Goal: Task Accomplishment & Management: Complete application form

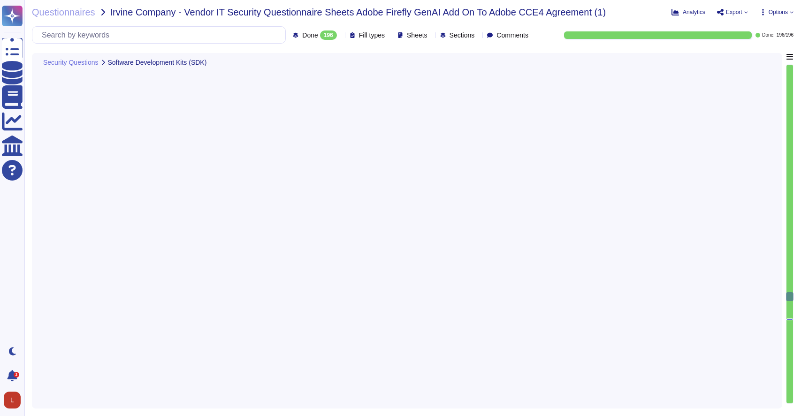
type textarea "Actual product limits for number of API calls is determined based on contractua…"
type textarea "Acrobat Premium; Creative cloud all Apps, Creative Cloud Single Apps, FireFly S…"
type textarea "As the data controller, you will determine the personal data that Adobe process…"
type textarea "Governing AI and managing its risks often feels like a herculean task. With new…"
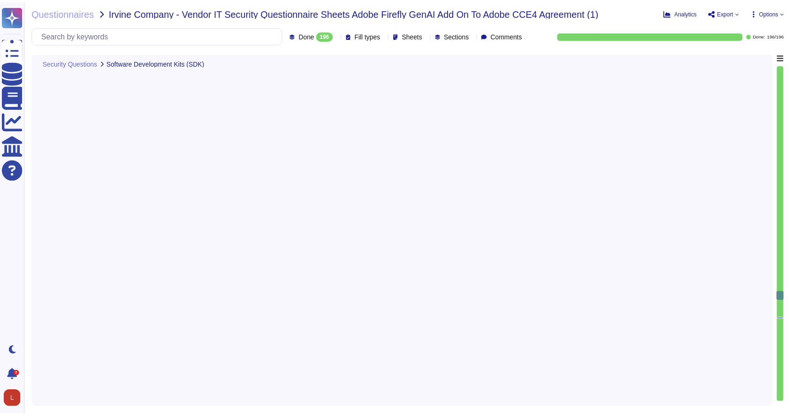
scroll to position [15189, 0]
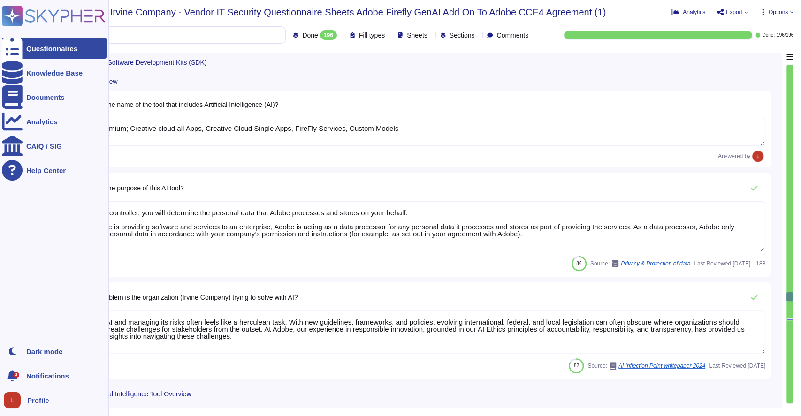
click at [15, 15] on icon at bounding box center [12, 16] width 18 height 18
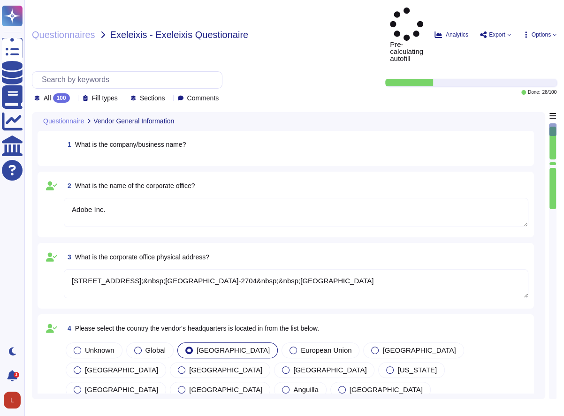
type textarea "Adobe Inc."
type textarea "[STREET_ADDRESS];&nbsp;[GEOGRAPHIC_DATA]-2704&nbsp;&nbsp;[GEOGRAPHIC_DATA]"
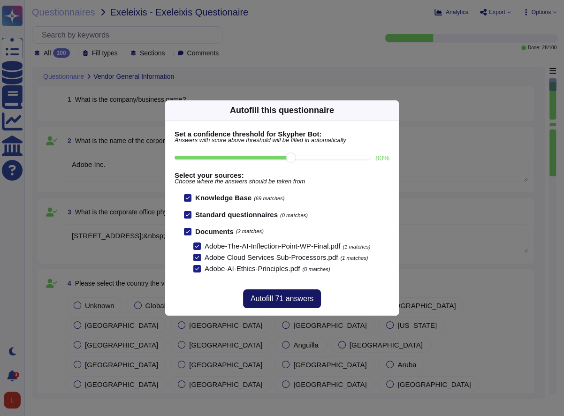
click at [291, 297] on span "Autofill 71 answers" at bounding box center [282, 299] width 63 height 8
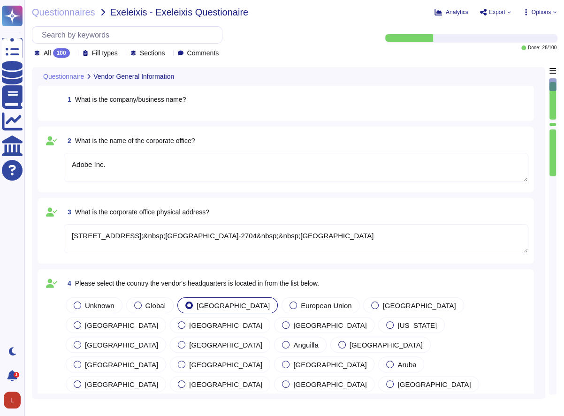
click at [74, 54] on icon at bounding box center [74, 54] width 0 height 0
drag, startPoint x: 552, startPoint y: 141, endPoint x: 568, endPoint y: 322, distance: 182.3
click at [564, 322] on html "Questionnaires Knowledge Base Documents Analytics CAIQ / SIG Help Center Dark m…" at bounding box center [282, 208] width 564 height 416
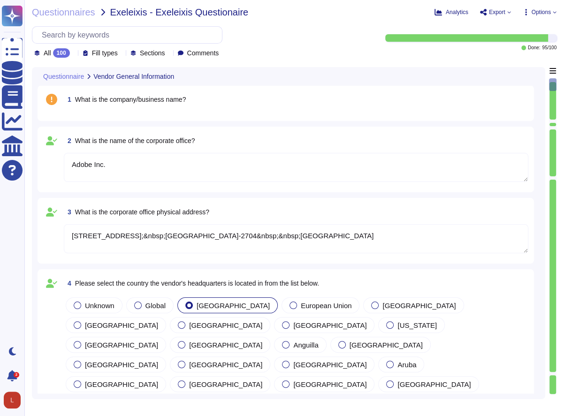
click at [551, 310] on div at bounding box center [553, 276] width 7 height 192
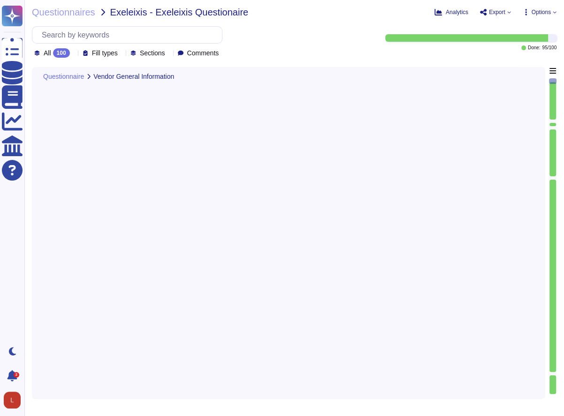
type textarea "[URL][DOMAIN_NAME]"
type textarea "Adobe Inc."
type textarea "Exelixis spends $173K/year on Adobe Digital Media products including Acrobat, A…"
type textarea "29000"
type textarea "[PERSON_NAME]"
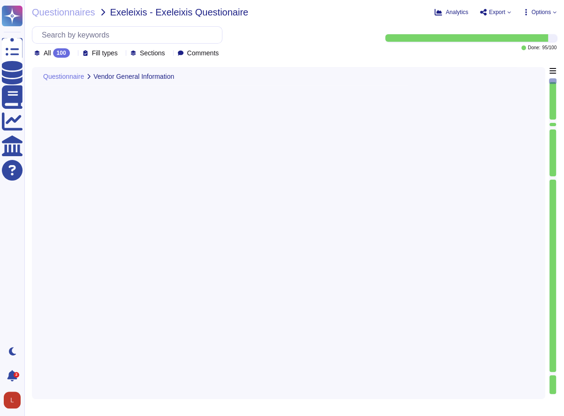
type textarea "[PERSON_NAME]"
type textarea "Nubiaa Shabaka"
type textarea "Acrobat Premium and Acrobat Premium for Enterprise"
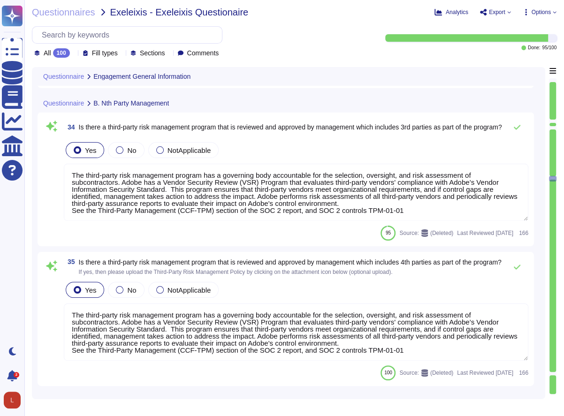
type textarea "Adobe’s CSO is responsible for the coordination of development and maintenance …"
type textarea "Adobe has a documented Information Systems Asset Management Policy which outlin…"
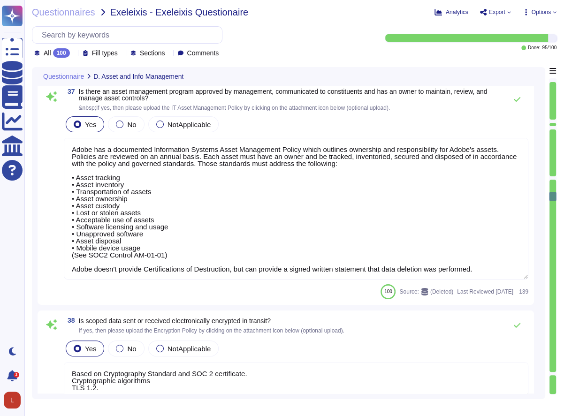
type textarea "Based on Cryptography Standard and SOC 2 certificate. Cryptographic algorithms …"
type textarea "Antivirus is running on employee desktops, laptops and email traffic is scanned…"
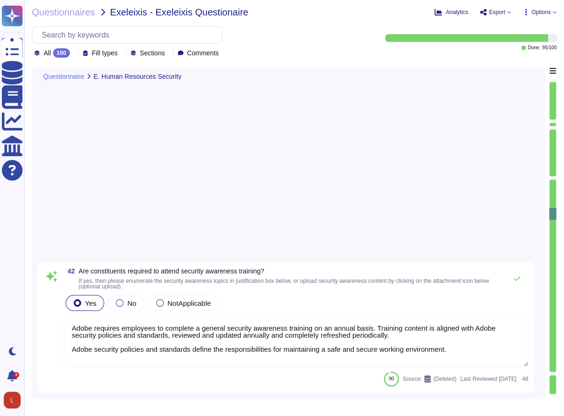
type textarea "A systematic approach to managing change is followed where changes are reviewed…"
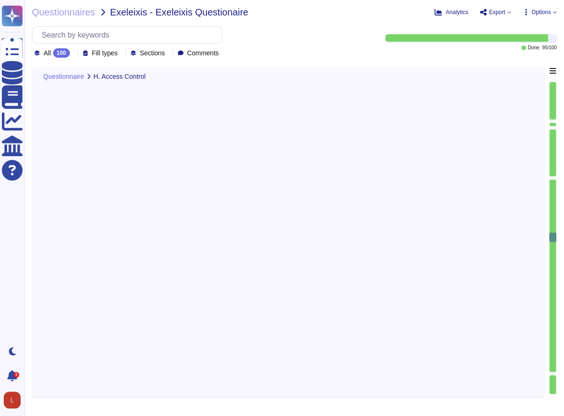
type textarea "Adobe requires that all Amazon Web Service administrators must ensure that AWS …"
type textarea "Multi-factor authentication is required for remote access by Adobe Employees. (…"
type textarea "Adobe requires that all Amazon Web Service administrators must ensure that AWS …"
type textarea "Multi-factor authentication is required for remote access by Adobe Employees. (…"
type textarea "Adobe has established the Data Classification and Handling Policy to govern the…"
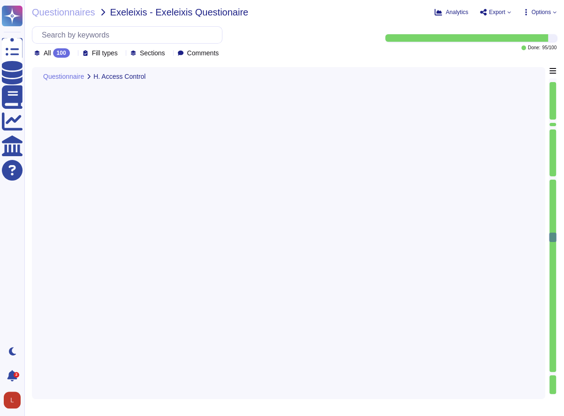
type textarea "Some Adobe products and services offer customers testing environments that are …"
type textarea "Adobe develops all of its solutions in-house."
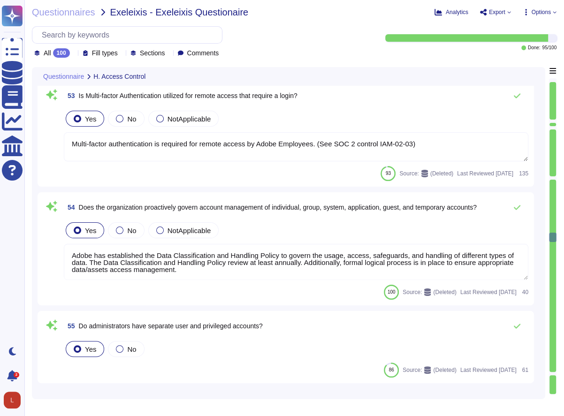
scroll to position [6192, 0]
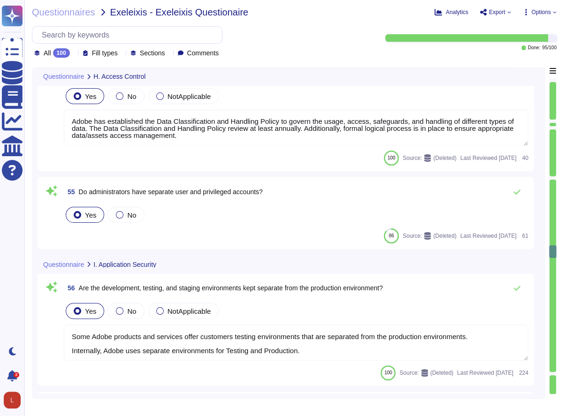
type textarea "The Hosting provider has physical access to the scoped systems. The hosting pro…"
type textarea "Adobe offers several APIs to its clients, enabling them to integrate Adobe serv…"
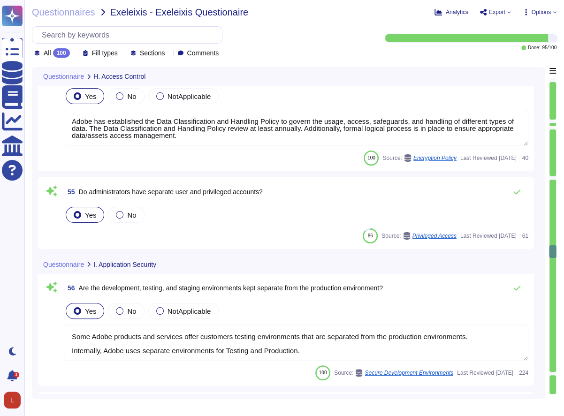
click at [74, 57] on div "All 100" at bounding box center [53, 52] width 39 height 9
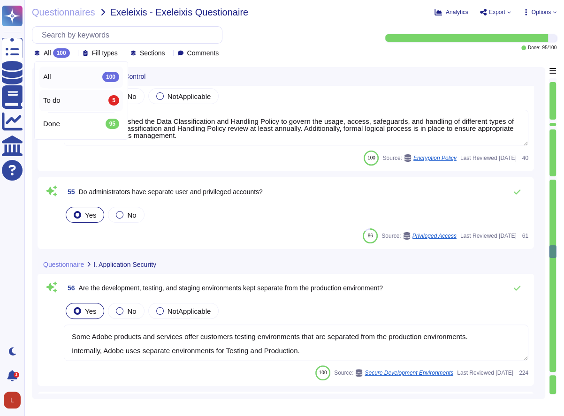
click at [75, 106] on div "To do 5" at bounding box center [81, 100] width 84 height 21
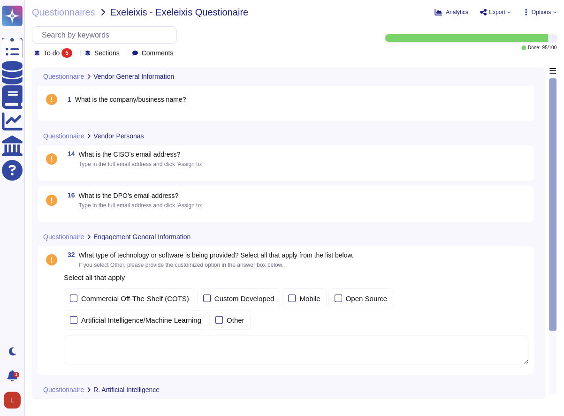
click at [124, 110] on div "1 What is the company/business name?" at bounding box center [285, 103] width 485 height 24
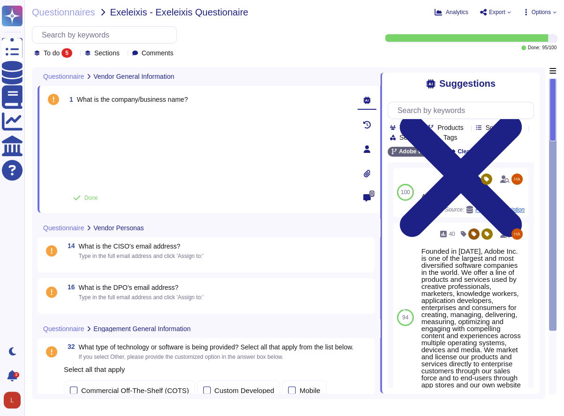
click at [126, 121] on div at bounding box center [208, 148] width 284 height 73
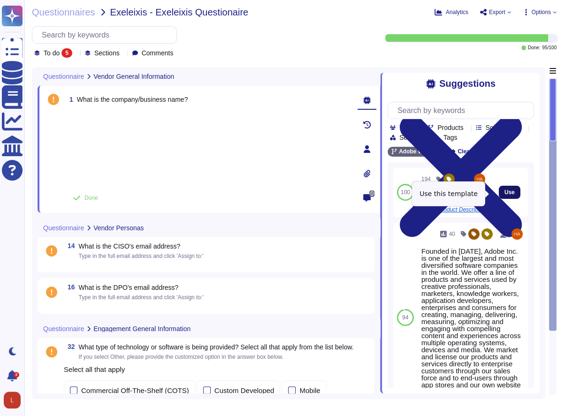
click at [505, 192] on span "Use" at bounding box center [510, 193] width 10 height 6
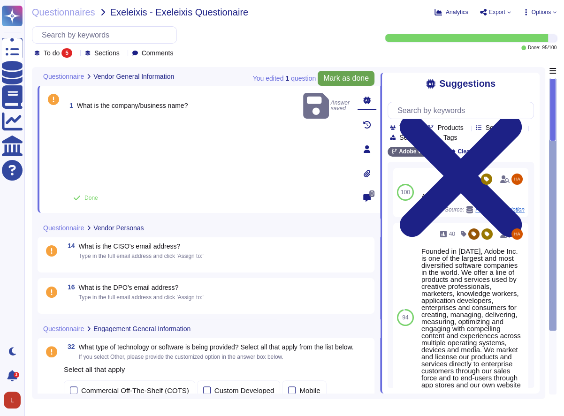
click at [342, 75] on span "Mark as done" at bounding box center [346, 79] width 46 height 8
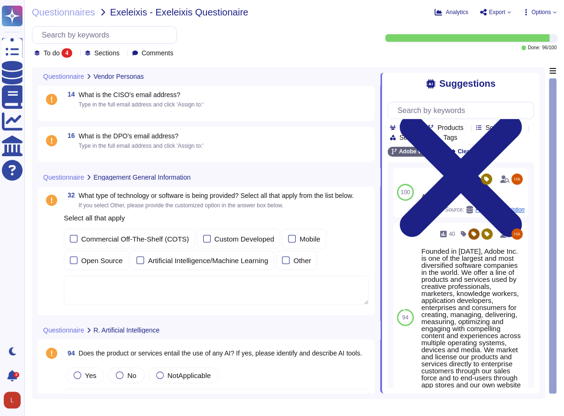
click at [165, 103] on span "Type in the full email address and click 'Assign to:'" at bounding box center [141, 104] width 125 height 7
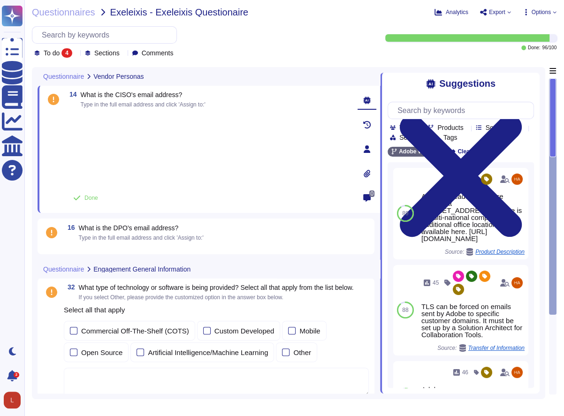
click at [123, 122] on div at bounding box center [208, 148] width 284 height 73
click at [118, 110] on div "14 What is the CISO's email address? Type in the full email address and click '…" at bounding box center [197, 149] width 305 height 116
click at [84, 101] on span "Type in the full email address and click 'Assign to:'" at bounding box center [143, 104] width 125 height 7
click at [157, 141] on div at bounding box center [208, 148] width 284 height 73
click at [196, 105] on span "Type in the full email address and click 'Assign to:'" at bounding box center [143, 104] width 125 height 7
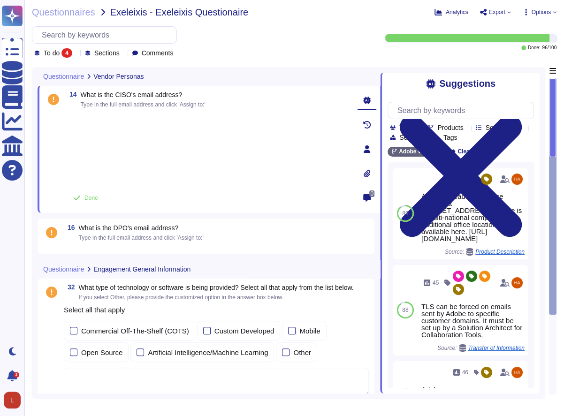
click at [115, 118] on div at bounding box center [208, 148] width 284 height 73
click at [86, 144] on div at bounding box center [208, 148] width 284 height 73
click at [91, 202] on button "Done" at bounding box center [86, 198] width 40 height 19
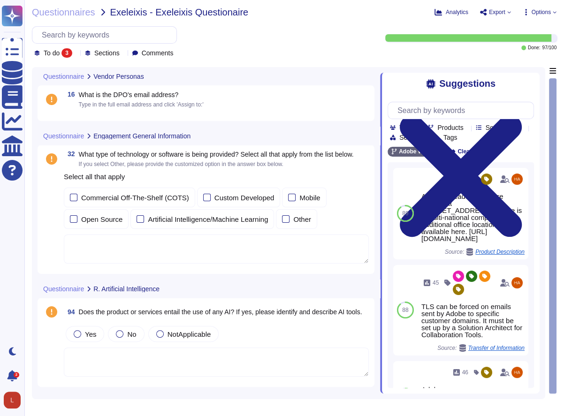
click at [111, 105] on span "Type in the full email address and click 'Assign to:'" at bounding box center [141, 104] width 125 height 7
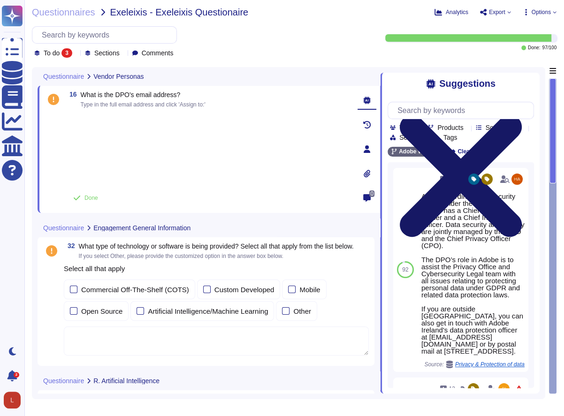
click at [522, 115] on icon at bounding box center [461, 176] width 122 height 122
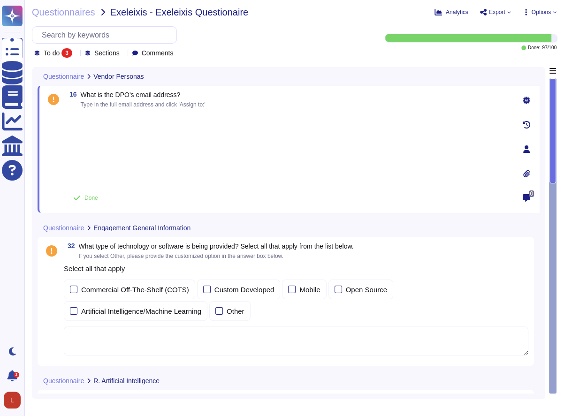
click at [134, 144] on div at bounding box center [288, 148] width 444 height 73
click at [109, 133] on div at bounding box center [288, 148] width 444 height 73
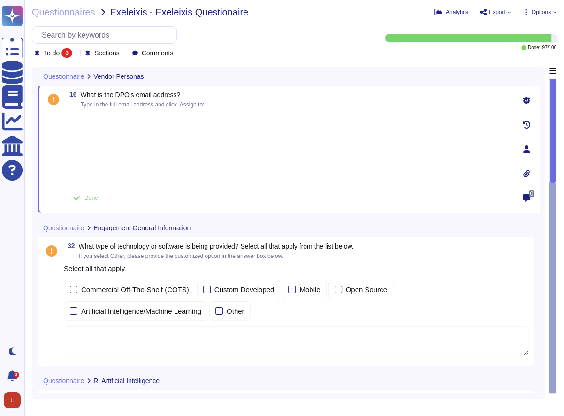
click at [179, 107] on span "Type in the full email address and click 'Assign to:'" at bounding box center [143, 104] width 125 height 7
drag, startPoint x: 179, startPoint y: 107, endPoint x: 126, endPoint y: 109, distance: 52.6
click at [126, 109] on div "16 What is the DPO's email address? Type in the full email address and click 'A…" at bounding box center [277, 149] width 465 height 116
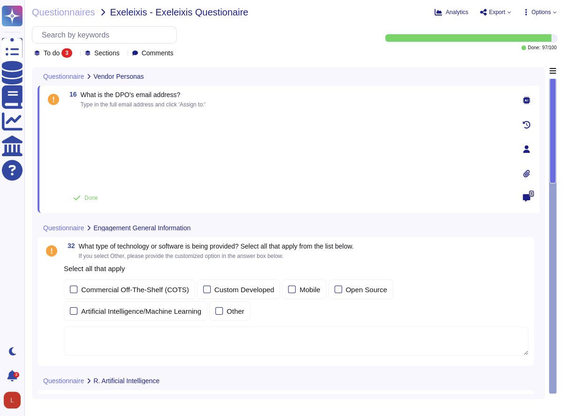
click at [422, 133] on div at bounding box center [288, 148] width 444 height 73
click at [76, 54] on icon at bounding box center [76, 54] width 0 height 0
click at [49, 93] on div "To do 3" at bounding box center [81, 100] width 84 height 21
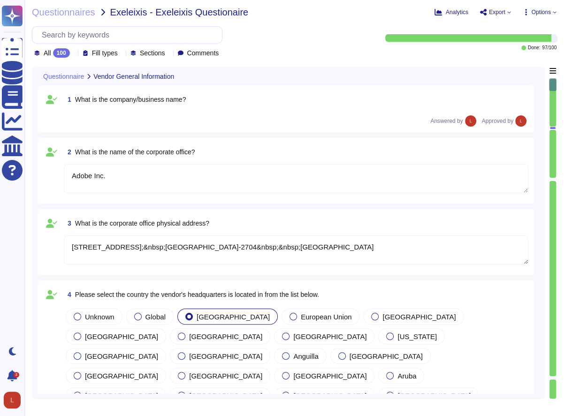
type textarea "Adobe Inc."
type textarea "[STREET_ADDRESS];&nbsp;[GEOGRAPHIC_DATA]-2704&nbsp;&nbsp;[GEOGRAPHIC_DATA]"
click at [101, 98] on span "What is the company/business name?" at bounding box center [130, 100] width 111 height 8
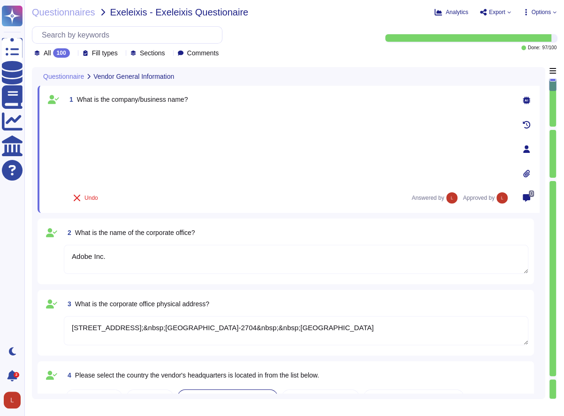
click at [174, 122] on div at bounding box center [288, 148] width 444 height 73
click at [71, 107] on div "1 What is the company/business name? Undo Answered by Approved by" at bounding box center [277, 149] width 465 height 116
click at [189, 159] on div at bounding box center [288, 148] width 444 height 73
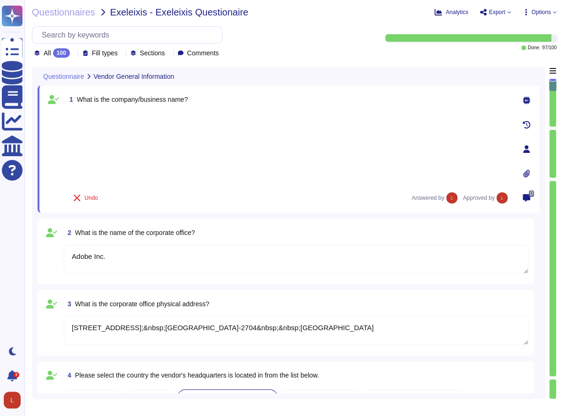
click at [166, 259] on textarea "Adobe Inc." at bounding box center [296, 259] width 465 height 29
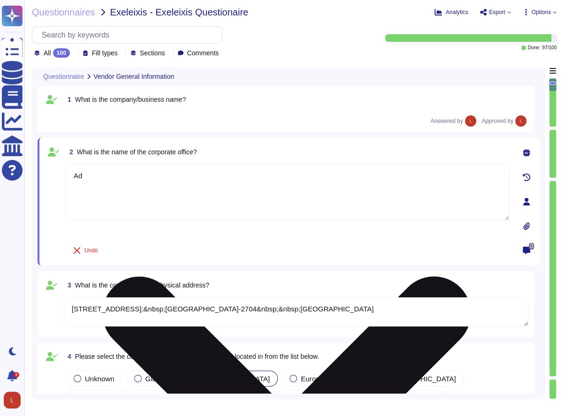
type textarea "A"
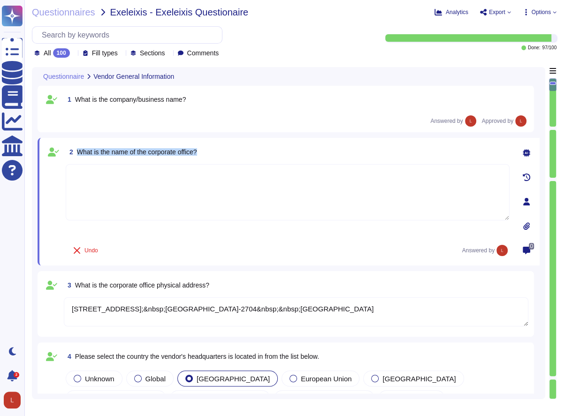
drag, startPoint x: 200, startPoint y: 151, endPoint x: 75, endPoint y: 155, distance: 125.9
click at [75, 155] on div "2 What is the name of the corporate office?" at bounding box center [288, 152] width 444 height 17
click at [206, 187] on textarea at bounding box center [288, 192] width 444 height 56
paste textarea "Adobe's Headquarters are located at [STREET_ADDRESS]. Adobe is a multi-national…"
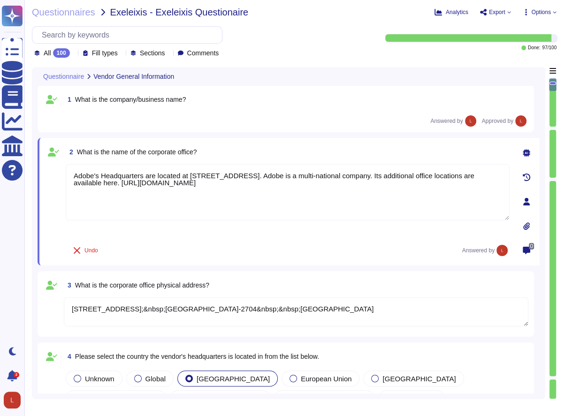
type textarea "Adobe's Headquarters are located at [STREET_ADDRESS]. Adobe is a multi-national…"
click at [172, 109] on div "1 What is the company/business name? Answered by Approved by" at bounding box center [285, 109] width 485 height 36
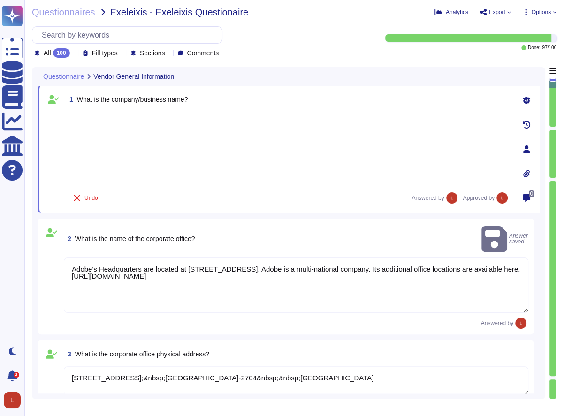
click at [75, 113] on div at bounding box center [288, 148] width 444 height 73
click at [69, 109] on div "1 What is the company/business name? Undo Answered by Approved by" at bounding box center [277, 149] width 465 height 116
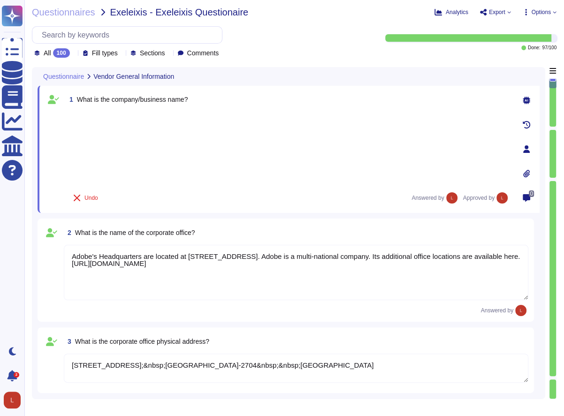
click at [103, 116] on div at bounding box center [288, 148] width 444 height 73
drag, startPoint x: 191, startPoint y: 101, endPoint x: 76, endPoint y: 100, distance: 115.0
click at [76, 100] on div "1 What is the company/business name?" at bounding box center [288, 99] width 444 height 17
click at [83, 114] on div at bounding box center [288, 148] width 444 height 73
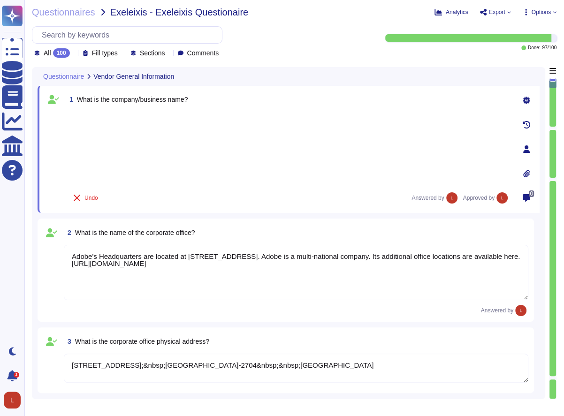
click at [83, 114] on div at bounding box center [288, 148] width 444 height 73
click at [90, 195] on span "Undo" at bounding box center [91, 198] width 14 height 6
click at [68, 110] on div "1 What is the company/business name? Done" at bounding box center [277, 149] width 465 height 116
click at [108, 121] on div at bounding box center [288, 148] width 444 height 73
click at [54, 99] on icon at bounding box center [53, 99] width 11 height 11
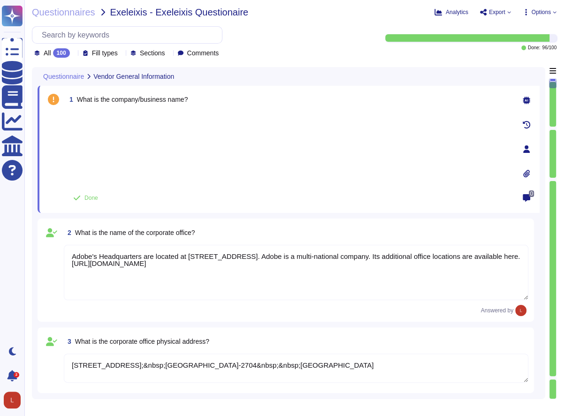
click at [139, 128] on div at bounding box center [288, 148] width 444 height 73
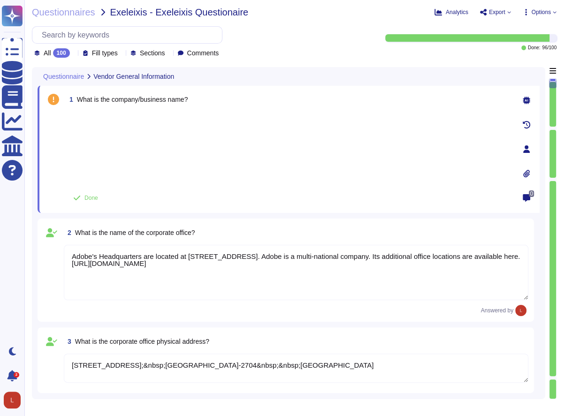
click at [122, 50] on div at bounding box center [122, 53] width 0 height 7
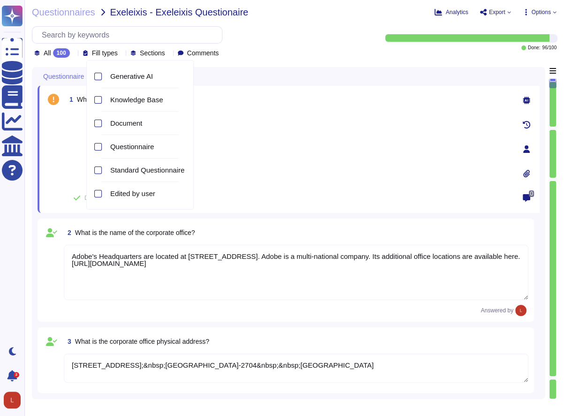
click at [76, 124] on div at bounding box center [288, 148] width 444 height 73
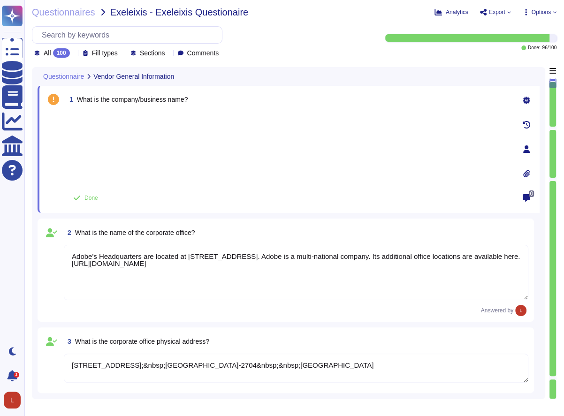
click at [76, 124] on div at bounding box center [288, 148] width 444 height 73
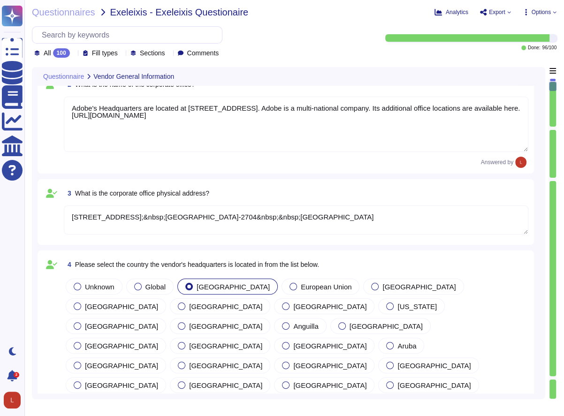
scroll to position [149, 0]
drag, startPoint x: 77, startPoint y: 190, endPoint x: 215, endPoint y: 192, distance: 137.5
click at [215, 192] on div "3 What is the corporate office physical address?" at bounding box center [296, 192] width 465 height 17
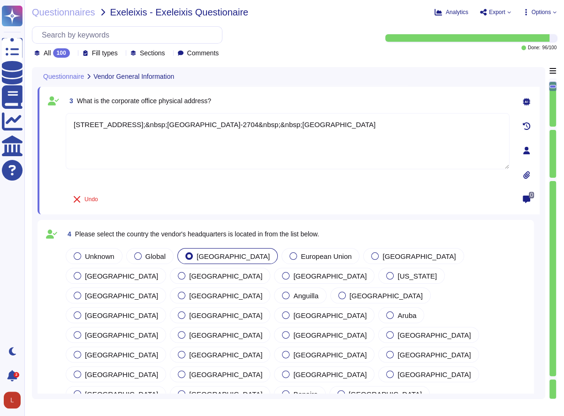
drag, startPoint x: 342, startPoint y: 129, endPoint x: 50, endPoint y: 122, distance: 292.0
click at [50, 122] on div "3 What is the corporate office physical address? [STREET_ADDRESS];&nbsp;[GEOGRA…" at bounding box center [277, 150] width 465 height 116
paste textarea "Adobe's Headquarters are located at [STREET_ADDRESS]. Adobe is a multi-national…"
type textarea "Adobe's Headquarters are located at [STREET_ADDRESS]. Adobe is a multi-national…"
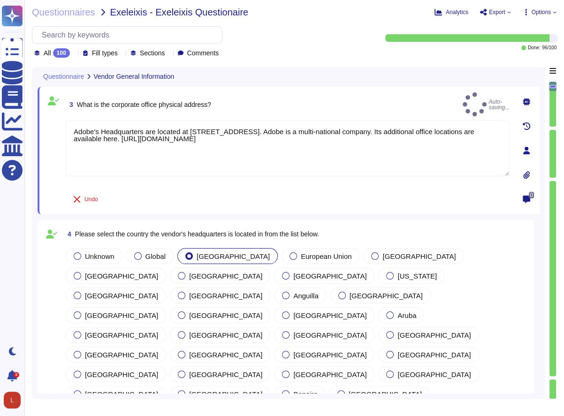
click at [337, 74] on div "Questionnaire Vendor General Information" at bounding box center [223, 76] width 371 height 18
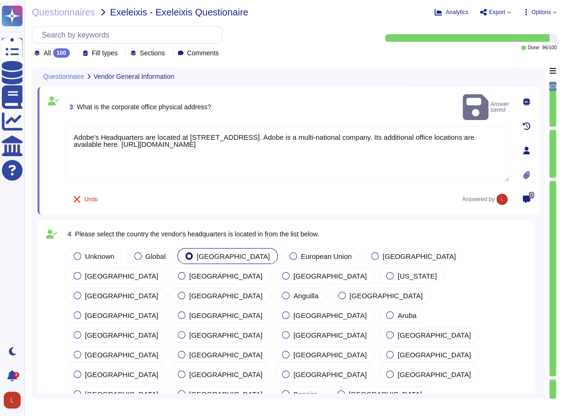
click at [298, 52] on div "All 100 Fill types Sections Comments" at bounding box center [203, 41] width 342 height 31
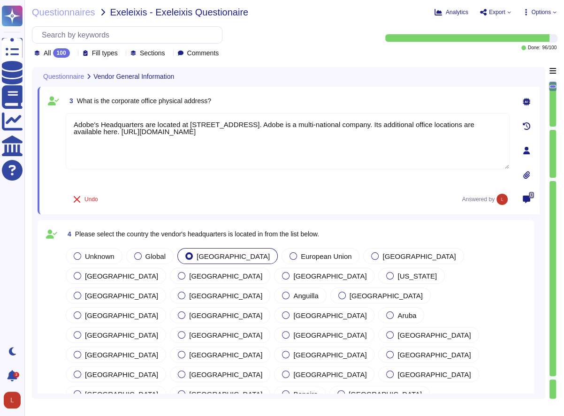
click at [555, 338] on div at bounding box center [553, 278] width 7 height 195
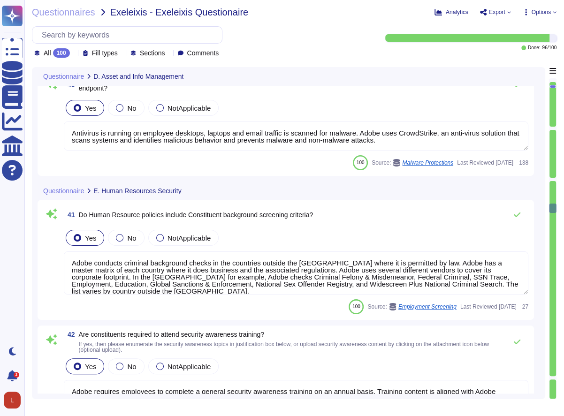
type textarea "Based on Cryptography Standard and SOC 2 certificate. Cryptographic algorithms …"
type textarea "Antivirus is running on employee desktops, laptops and email traffic is scanned…"
type textarea "Adobe conducts criminal background checks in the countries outside the [GEOGRAP…"
type textarea "Adobe requires employees to complete a general security awareness training on a…"
type textarea "For exiting or terminated Adobe personnel, People Resource ("PR") or the employ…"
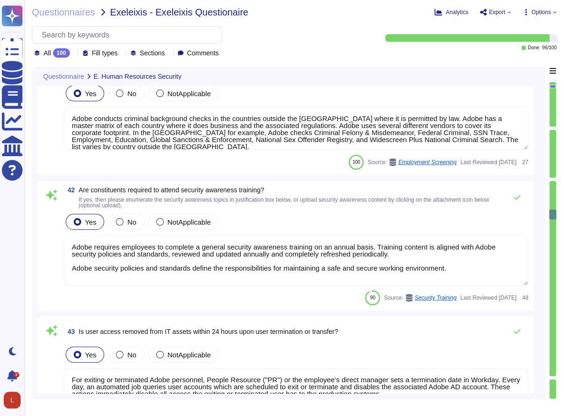
type textarea "All data centers use closed-circuit video surveillance at all interior and exte…"
type textarea "In the event that an employee resigns from Adobe, the employee’s manager submit…"
type textarea "A systematic approach to managing change is followed where changes are reviewed…"
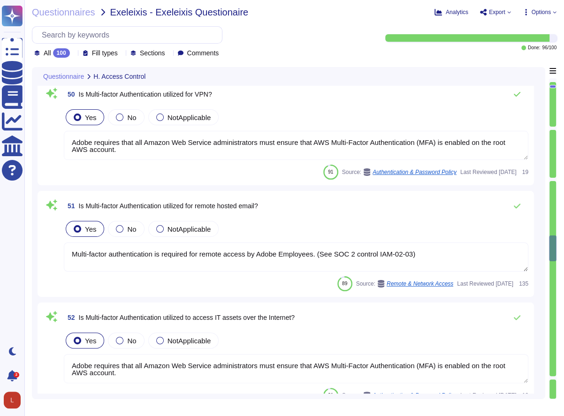
type textarea "Some Adobe products and services offer customers testing environments that are …"
type textarea "Adobe develops all of its solutions in-house."
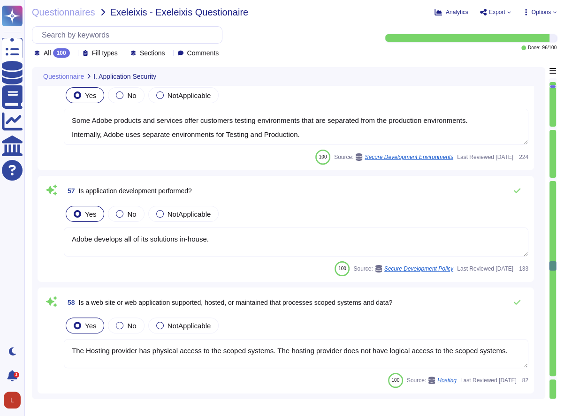
type textarea "The Hosting provider has physical access to the scoped systems. The hosting pro…"
type textarea "Adobe offers several APIs to its clients, enabling them to integrate Adobe serv…"
type textarea "The steps of the Incident Response Plan include guidance for escalation-related…"
type textarea "Adobe employs a specific, documented methodology for the regular review of secu…"
type textarea "There is a Business Continuity Policy that has been approved by management, com…"
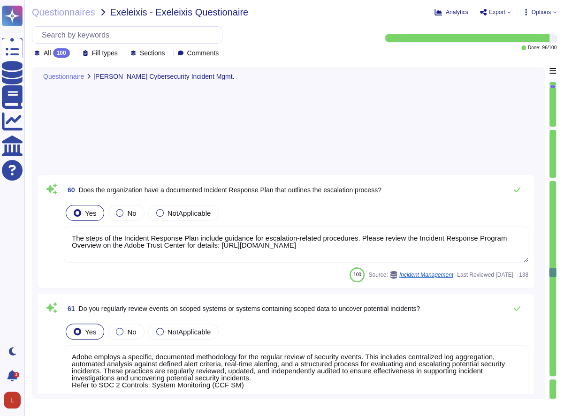
type textarea "Disaster Recovery Plan (DRP) testing should take place on a live server in an e…"
type textarea "Backups are copied to disk at another data center location within the same regi…"
type textarea "Scoped data is not governed by Adobe's internal data retention policies. Rather…"
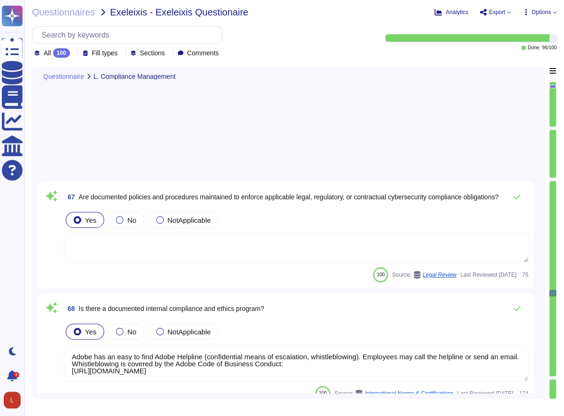
type textarea "Adobe has an easy to find Adobe Helpline (confidential means of escalation, whi…"
type textarea "Adobe employee end user devices are not used for transmitting, processing, or s…"
type textarea "No, non-company managed PCs are not permitted to connect to Adobe's corporate n…"
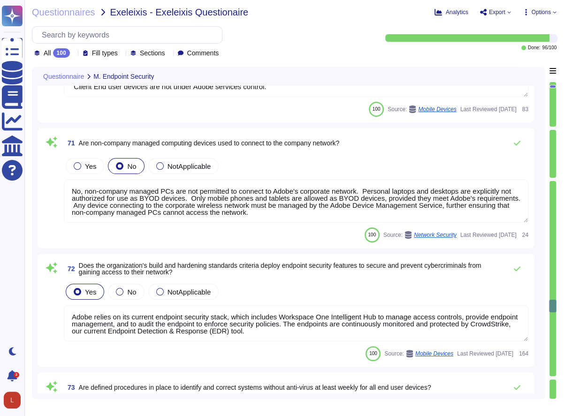
type textarea "Adobe relies on its current endpoint security stack, which includes Workspace O…"
type textarea "All employees who connect to the corporate network with a BYOD must have ‘firew…"
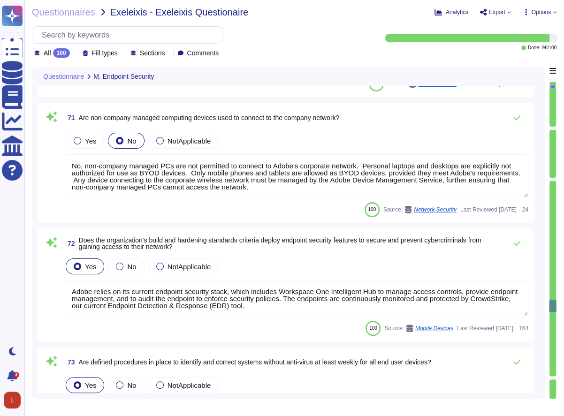
click at [89, 129] on icon at bounding box center [194, 189] width 210 height 120
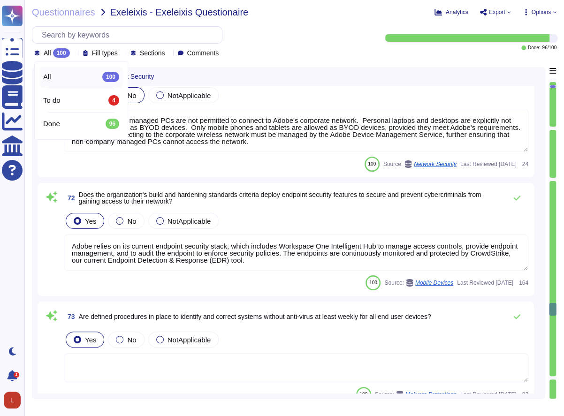
type textarea "Adobe has a structured and well-maintained wireless policy integrated into its …"
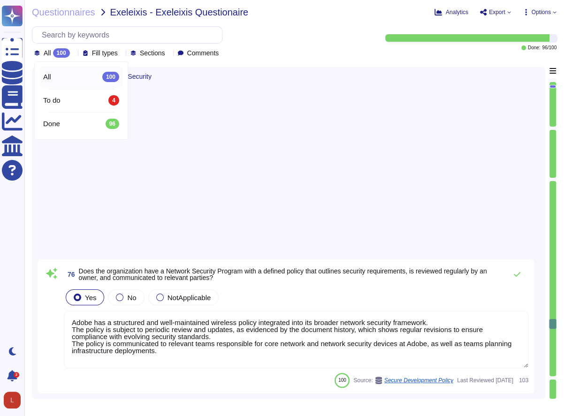
type textarea "Adobe is committed to protecting the confidentiality, integrity, and availabili…"
type textarea "Servers that are accessed from an external, insecure network (such as web serve…"
type textarea "Secure remote access to Adobe-operated networks uses 128-bit encryption or high…"
type textarea "Network based Intrusion Detection and/or Intrusion Prevention is in use and mon…"
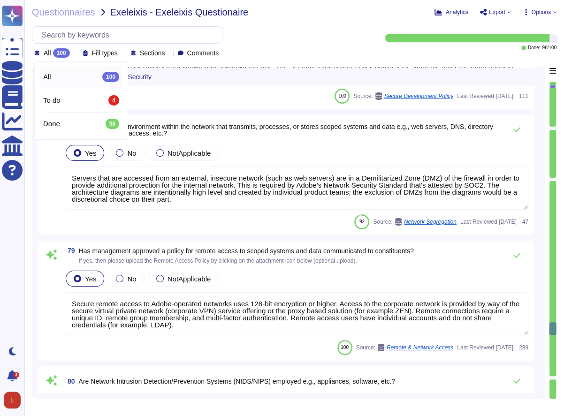
type textarea "Adobe has established security hardening and baseline configuration standards f…"
type textarea "Adobe maintains a Patch Management Standard that applies to all environments, t…"
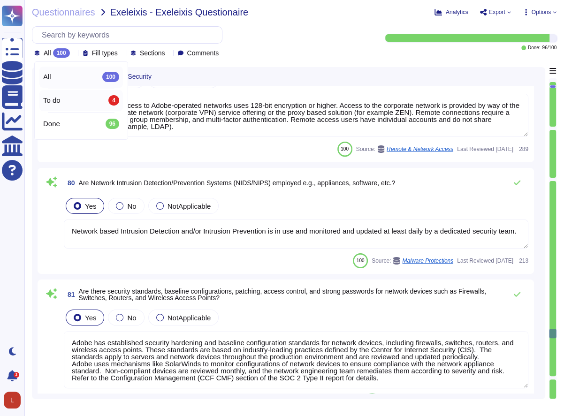
type textarea "Vendor default passwords are removed, disabled or changed prior to placing the …"
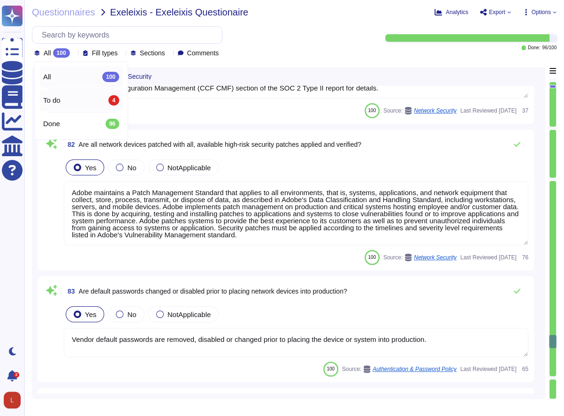
type textarea "Multi-factor authentication is required for remote access by Adobe Employees. (…"
type textarea "Adobe has a structured and well-maintained wireless policy integrated into its …"
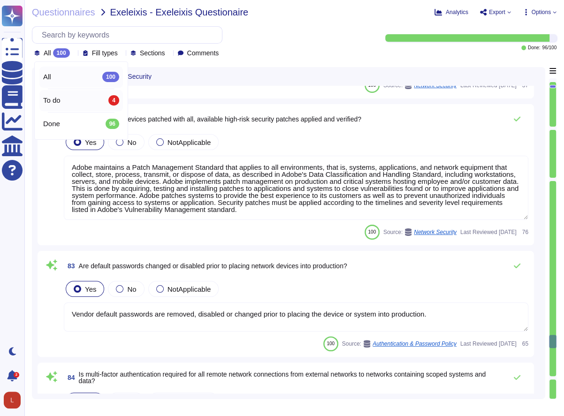
click at [56, 99] on span "To do" at bounding box center [51, 100] width 17 height 8
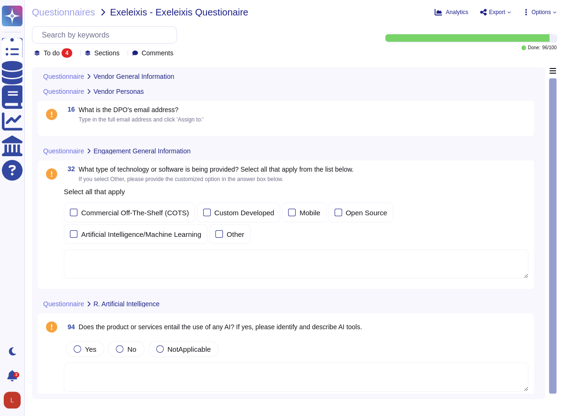
scroll to position [52, 0]
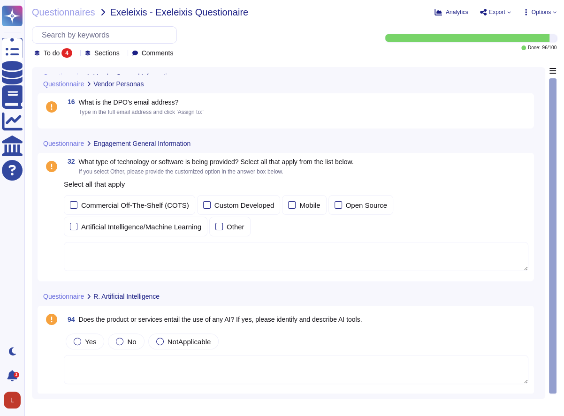
click at [120, 111] on span "Type in the full email address and click 'Assign to:'" at bounding box center [141, 112] width 125 height 7
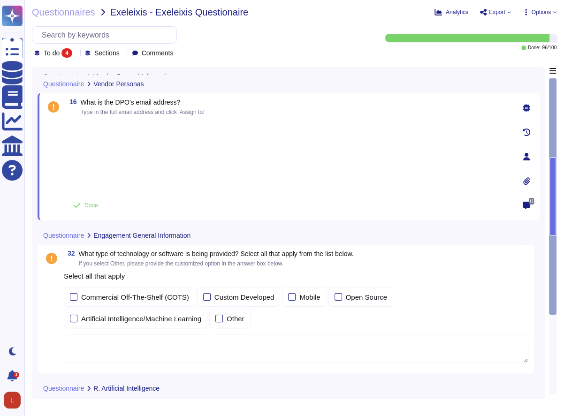
click at [80, 116] on div "16 What is the DPO's email address? Type in the full email address and click 'A…" at bounding box center [277, 157] width 465 height 116
click at [76, 57] on div "To do 4" at bounding box center [55, 52] width 42 height 9
click at [46, 75] on span "All" at bounding box center [47, 77] width 8 height 8
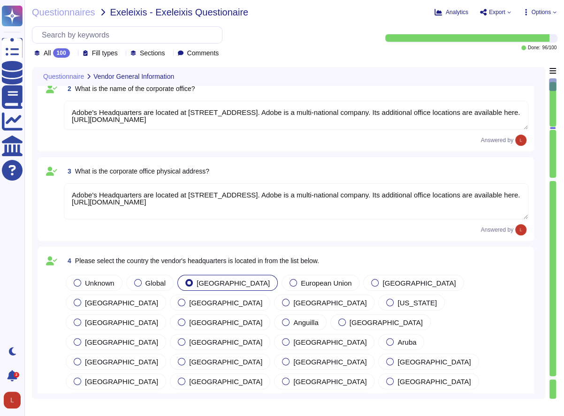
type textarea "Adobe's Headquarters are located at [STREET_ADDRESS]. Adobe is a multi-national…"
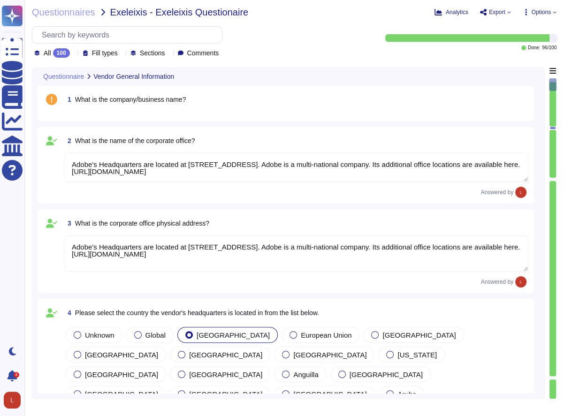
click at [96, 111] on div "1 What is the company/business name?" at bounding box center [285, 103] width 485 height 24
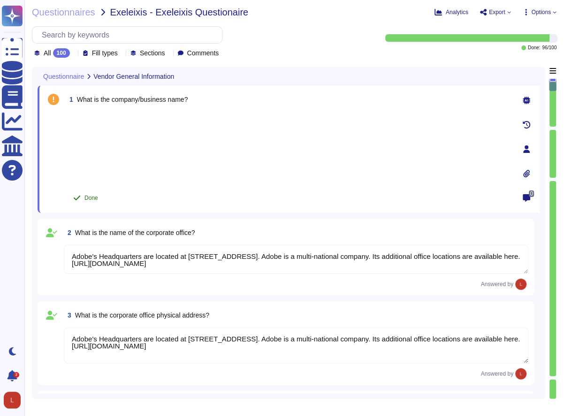
click at [88, 198] on span "Done" at bounding box center [91, 198] width 14 height 6
click at [93, 201] on button "Undo" at bounding box center [86, 198] width 40 height 19
click at [69, 107] on div "1 What is the company/business name? Done" at bounding box center [277, 149] width 465 height 116
click at [149, 152] on div at bounding box center [288, 148] width 444 height 73
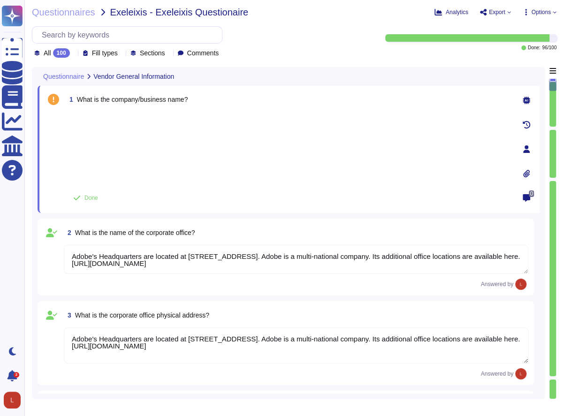
click at [149, 152] on div at bounding box center [288, 148] width 444 height 73
click at [182, 103] on span "What is the company/business name?" at bounding box center [132, 100] width 111 height 8
click at [206, 106] on div "1 What is the company/business name?" at bounding box center [288, 99] width 444 height 17
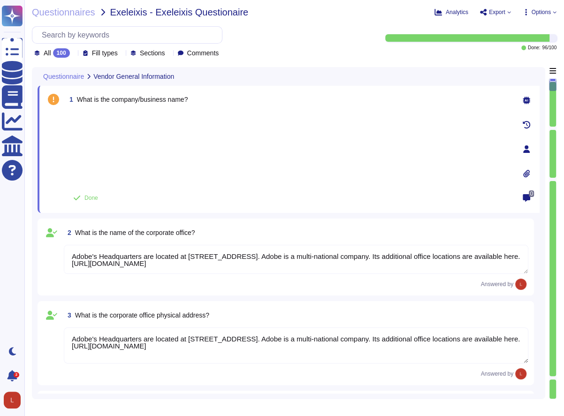
click at [75, 114] on div at bounding box center [288, 148] width 444 height 73
click at [511, 13] on div "Analytics Export Options" at bounding box center [481, 12] width 150 height 9
click at [507, 13] on icon at bounding box center [509, 12] width 4 height 4
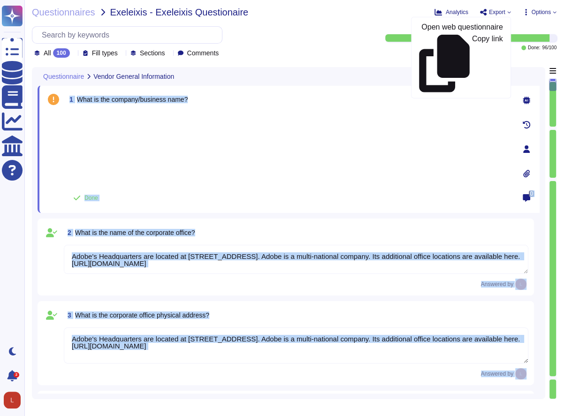
drag, startPoint x: 553, startPoint y: 85, endPoint x: 546, endPoint y: 278, distance: 193.0
click at [546, 278] on div "Questionnaire Vendor General Information 1 What is the company/business name? D…" at bounding box center [294, 233] width 525 height 332
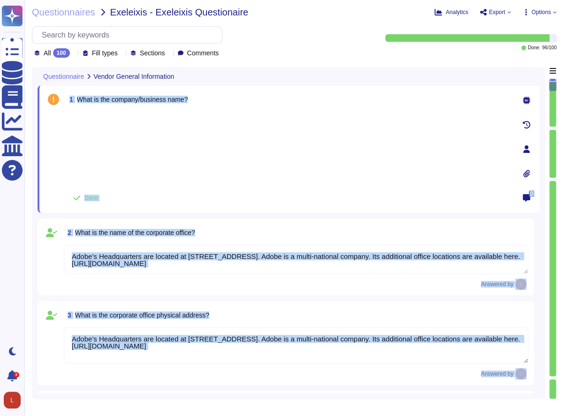
click at [551, 383] on div at bounding box center [553, 389] width 7 height 19
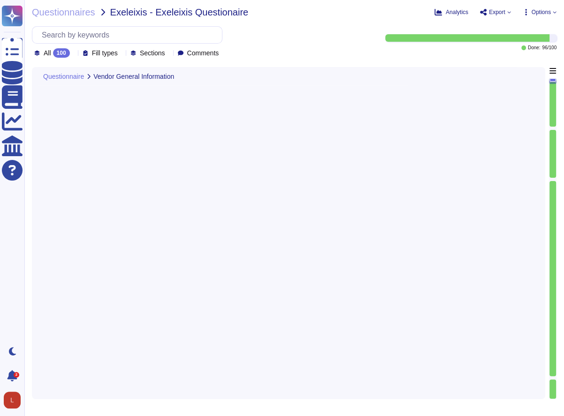
type textarea "Traded publicly"
type textarea "41 years - since [DATE]"
type textarea "[URL][DOMAIN_NAME]"
type textarea "Adobe Inc."
type textarea "Exelixis spends $173K/year on Adobe Digital Media products including Acrobat, A…"
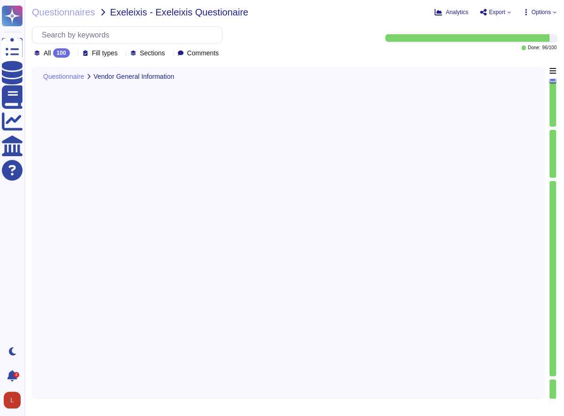
type textarea "29000"
type textarea "[PERSON_NAME]"
type textarea "Nubiaa Shabaka"
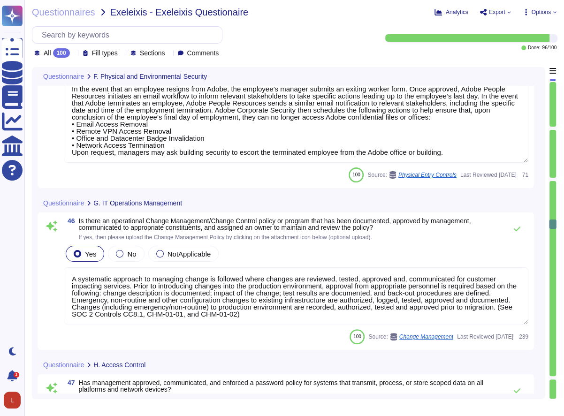
type textarea "All data centers use closed-circuit video surveillance at all interior and exte…"
type textarea "In the event that an employee resigns from Adobe, the employee’s manager submit…"
type textarea "A systematic approach to managing change is followed where changes are reviewed…"
type textarea "Adobe does have an Authentication standard for scoped systems and data."
type textarea "Federated IDs are enterprise-managed accounts where all identity profiles—as we…"
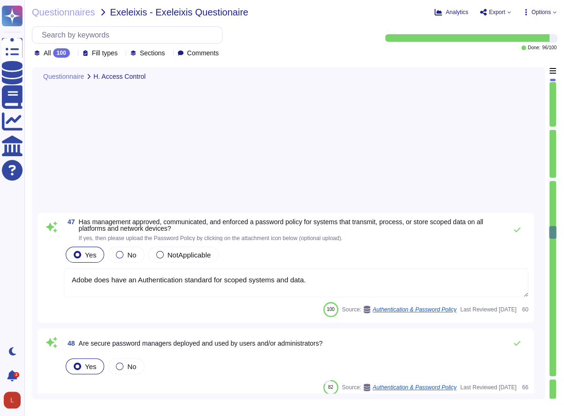
type textarea "Adobe requires that all Amazon Web Service administrators must ensure that AWS …"
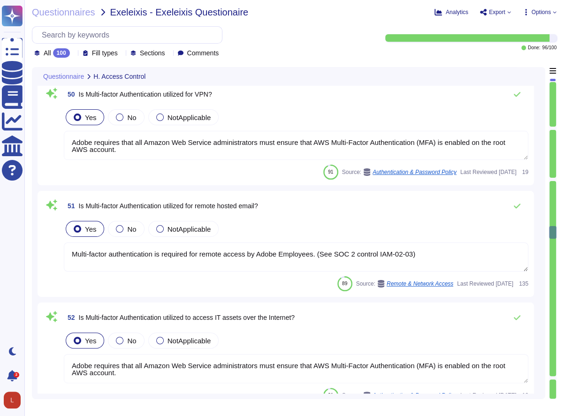
type textarea "Multi-factor authentication is required for remote access by Adobe Employees. (…"
type textarea "Adobe requires that all Amazon Web Service administrators must ensure that AWS …"
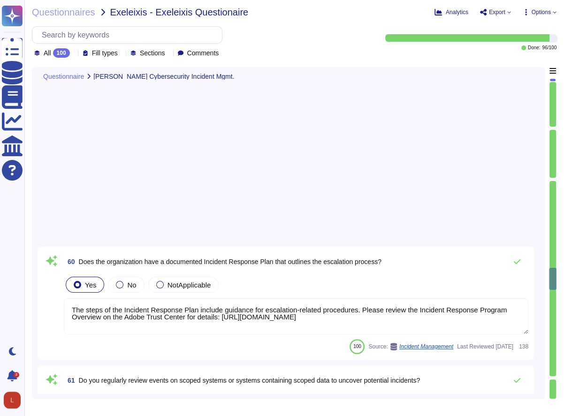
type textarea "Disaster Recovery Plan (DRP) testing should take place on a live server in an e…"
type textarea "Backups are copied to disk at another data center location within the same regi…"
type textarea "Scoped data is not governed by Adobe's internal data retention policies. Rather…"
type textarea "Adobe conducts tabletop exercises on an annual basis to practice different aspe…"
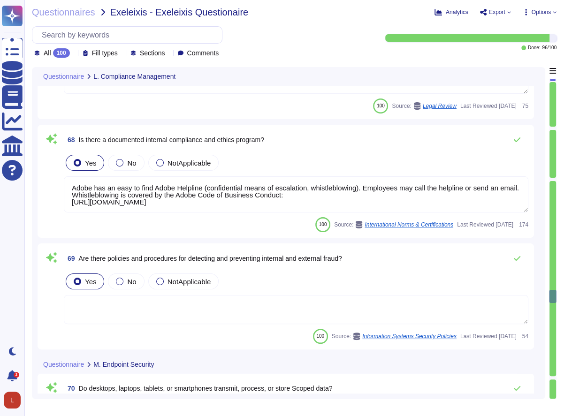
type textarea "Adobe has an easy to find Adobe Helpline (confidential means of escalation, whi…"
type textarea "Adobe employee end user devices are not used for transmitting, processing, or s…"
type textarea "No, non-company managed PCs are not permitted to connect to Adobe's corporate n…"
type textarea "Adobe relies on its current endpoint security stack, which includes Workspace O…"
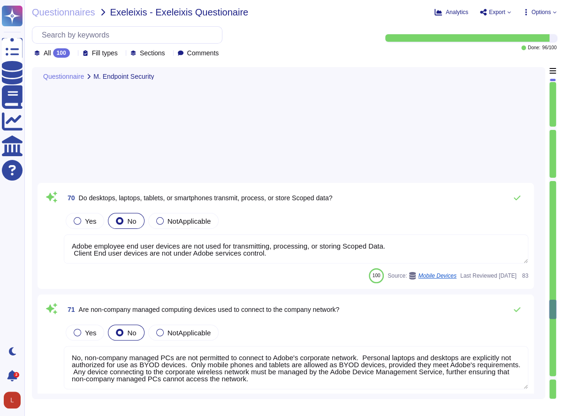
type textarea "All employees who connect to the corporate network with a BYOD must have ‘firew…"
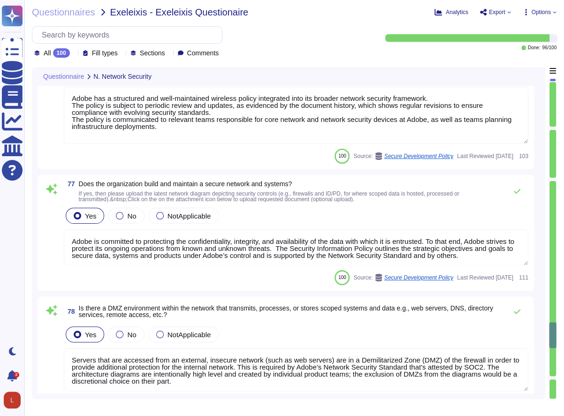
type textarea "Servers that are accessed from an external, insecure network (such as web serve…"
type textarea "Secure remote access to Adobe-operated networks uses 128-bit encryption or high…"
type textarea "Network based Intrusion Detection and/or Intrusion Prevention is in use and mon…"
type textarea "Adobe has established security hardening and baseline configuration standards f…"
type textarea "Adobe maintains a Patch Management Standard that applies to all environments, t…"
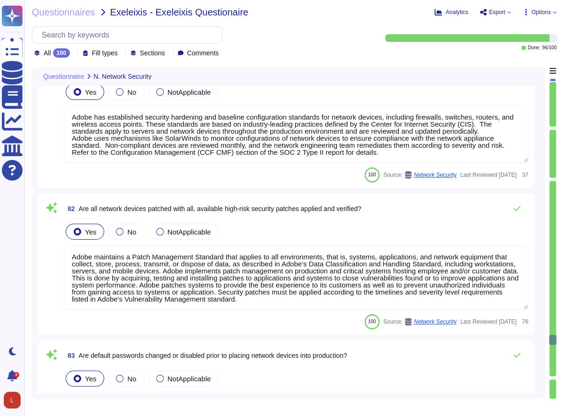
type textarea "Vendor default passwords are removed, disabled or changed prior to placing the …"
type textarea "Multi-factor authentication is required for remote access by Adobe Employees. (…"
type textarea "Adobe has a structured and well-maintained wireless policy integrated into its …"
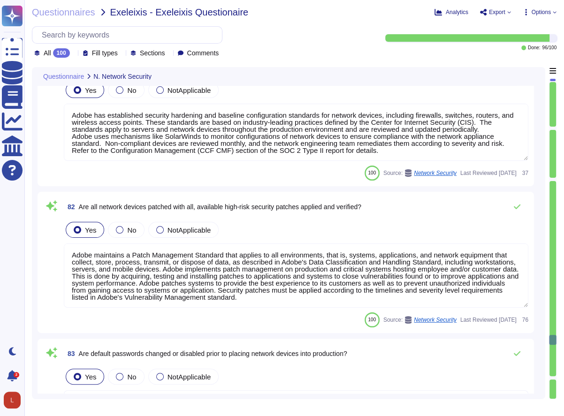
click at [552, 392] on div at bounding box center [553, 389] width 7 height 19
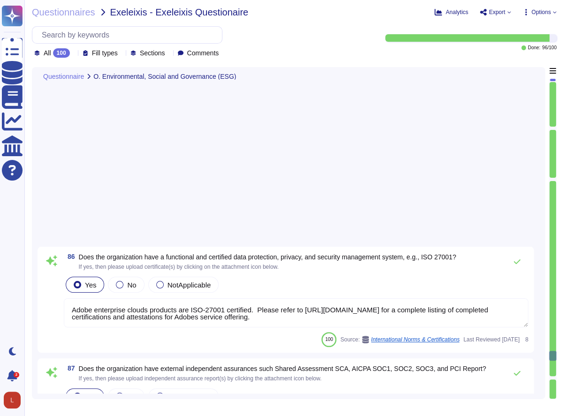
type textarea "Adobe enterprise clouds products are ISO-27001 certified. Please refer to [URL]…"
type textarea "Loremips/dolors-ametcons adipiscingel seddoeiusmod tem inc utla et dol Magnaali…"
type textarea "Adobe coordinates all privacy efforts under the Chief Privacy Officer (CPO) and…"
type textarea "When you register to use an Adobe application or website, create an Adobe ID, o…"
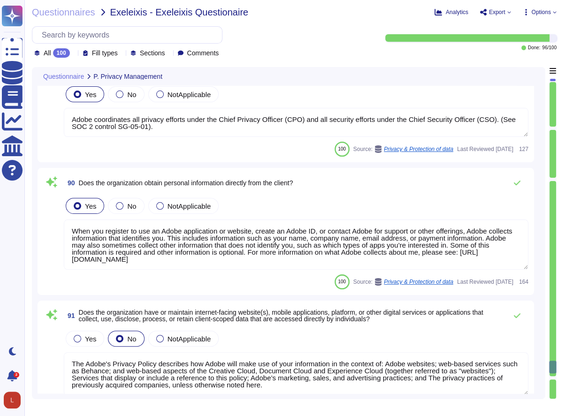
type textarea "The Adobe's Privacy Policy describes how Adobe will make use of your informatio…"
type textarea "Third Parties do not have logical access to client Scoped Data. Refer to the Te…"
type textarea "A list of approved generative AI tools and models based on specific use cases, …"
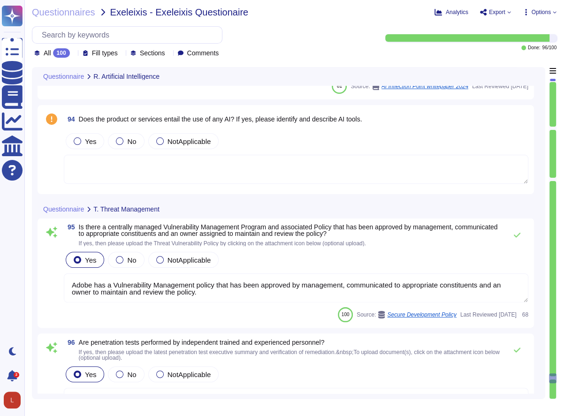
type textarea "Adobe has a Vulnerability Management policy that has been approved by managemen…"
type textarea "Adobe regularly engages with approved third-party security firms on an annual b…"
type textarea "Adobe has documented and managed processes for identifying and managing cyber s…"
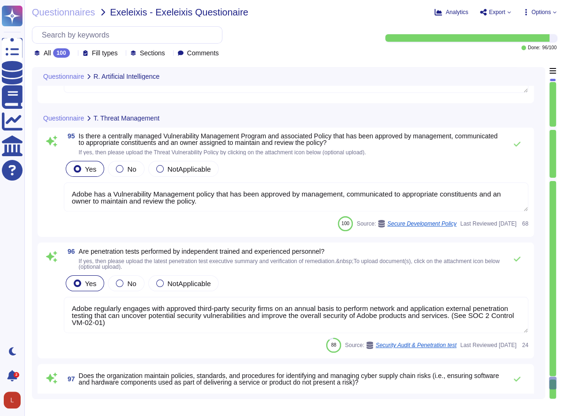
click at [552, 392] on div at bounding box center [553, 389] width 7 height 19
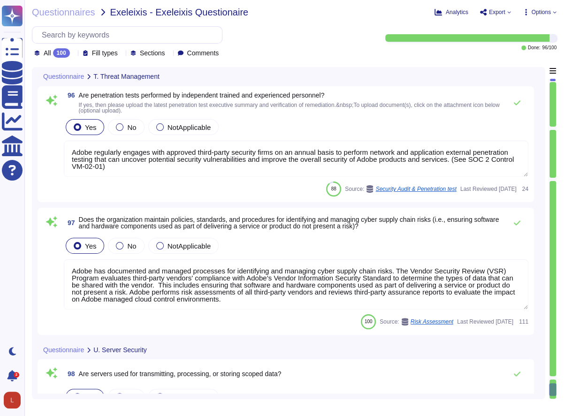
type textarea "The hosting provider operates, manages and controls the components from the hyp…"
type textarea "Adobe does not share the full results of a Penetration Test. The Security Testi…"
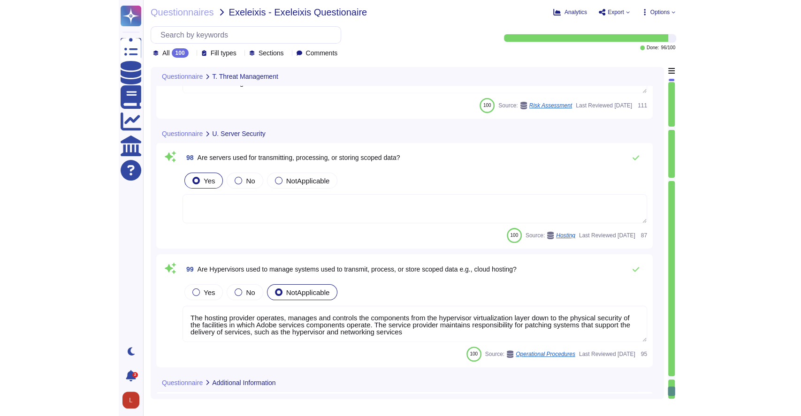
scroll to position [11372, 0]
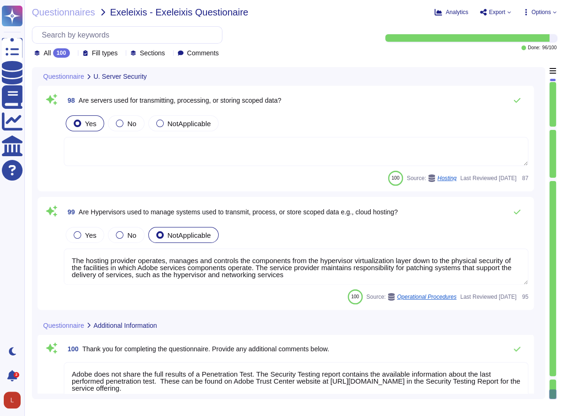
click at [553, 13] on icon at bounding box center [555, 12] width 4 height 4
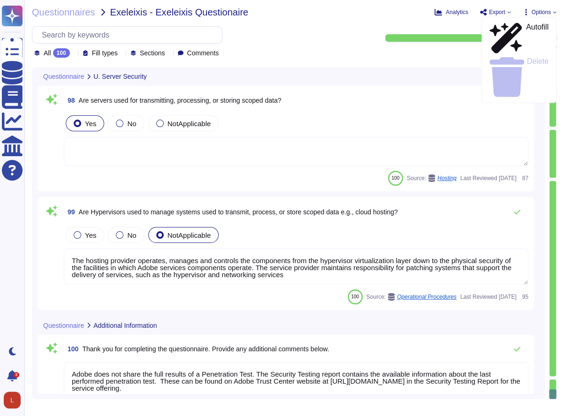
click at [506, 12] on span "Export" at bounding box center [495, 12] width 31 height 8
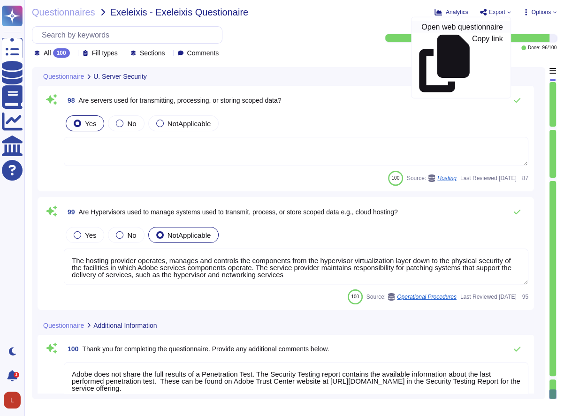
click at [479, 28] on p "Open web questionnaire" at bounding box center [461, 27] width 81 height 8
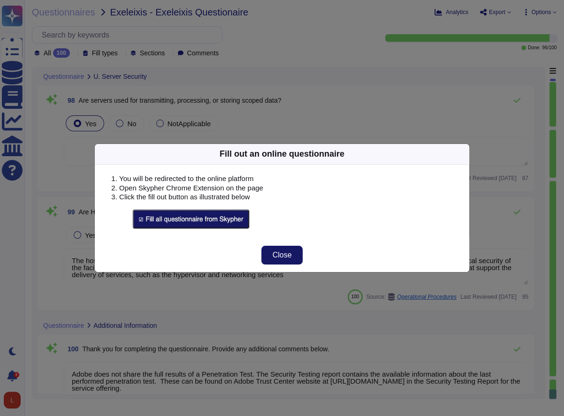
click at [278, 252] on span "Close" at bounding box center [282, 256] width 19 height 8
